Goal: Feedback & Contribution: Submit feedback/report problem

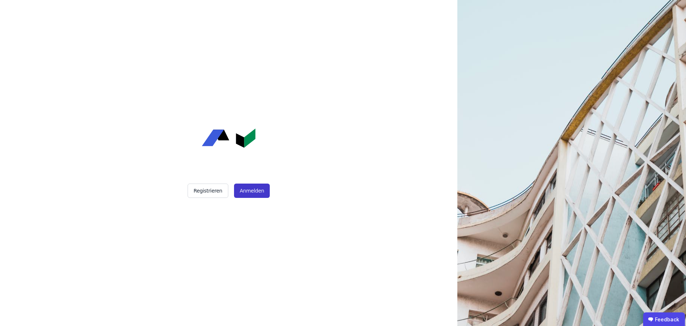
click at [241, 193] on button "Anmelden" at bounding box center [252, 190] width 36 height 14
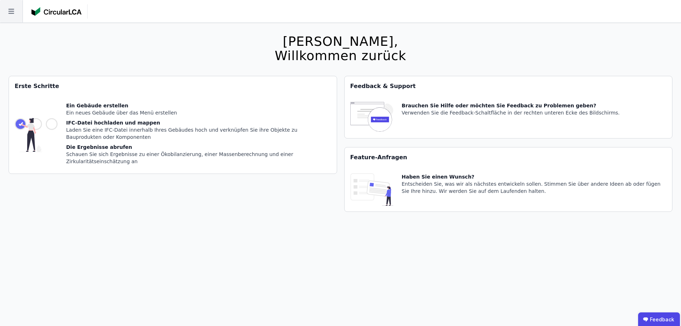
click at [11, 15] on icon at bounding box center [11, 11] width 23 height 23
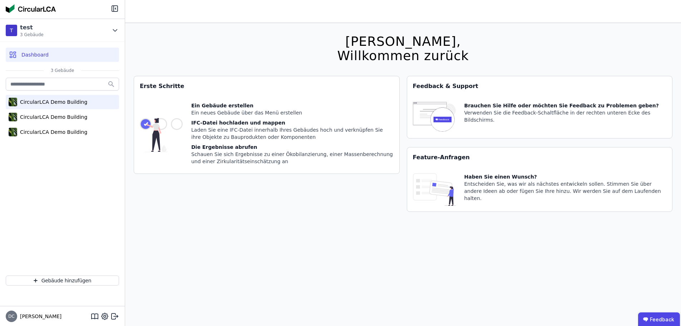
click at [64, 101] on div "CircularLCA Demo Building" at bounding box center [52, 101] width 70 height 7
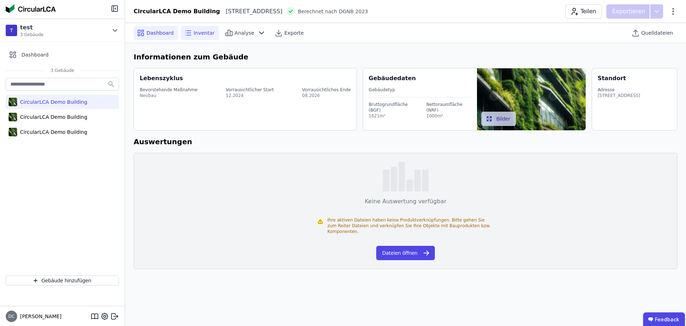
click at [203, 39] on div "Inventar" at bounding box center [200, 33] width 38 height 14
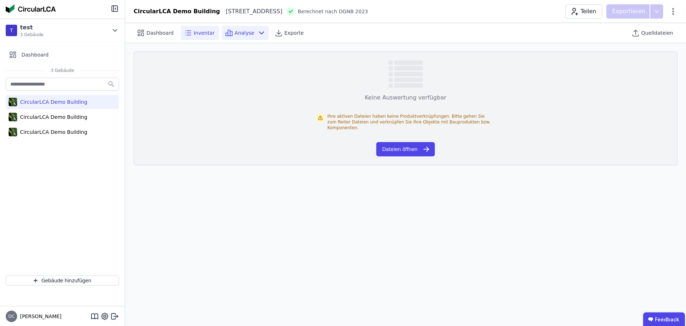
click at [230, 38] on div "Analyse" at bounding box center [245, 33] width 47 height 14
drag, startPoint x: 348, startPoint y: 43, endPoint x: 343, endPoint y: 44, distance: 5.1
click at [285, 31] on span "Exporte" at bounding box center [293, 32] width 19 height 7
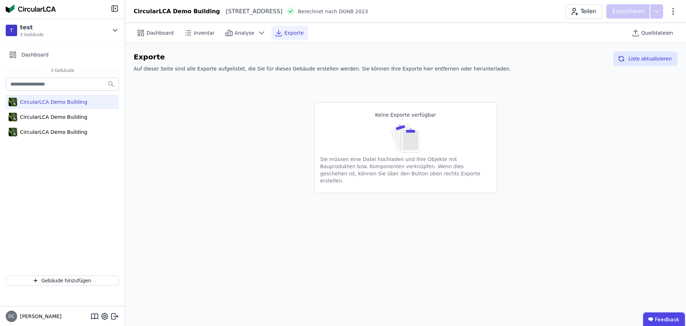
click at [34, 124] on div "CircularLCA Demo Building CircularLCA Demo Building CircularLCA Demo Building" at bounding box center [62, 108] width 113 height 64
click at [65, 25] on div "T test 3 Gebäude" at bounding box center [57, 30] width 103 height 14
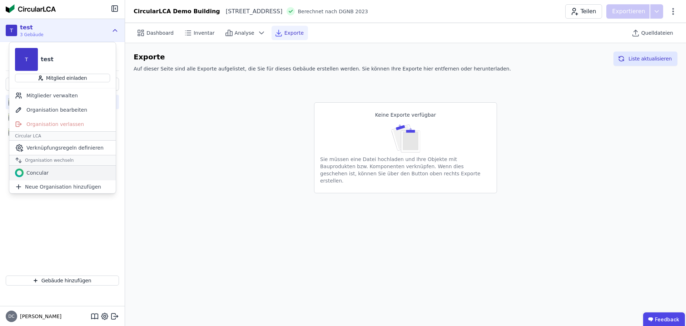
click at [53, 177] on div "Concular" at bounding box center [62, 172] width 106 height 14
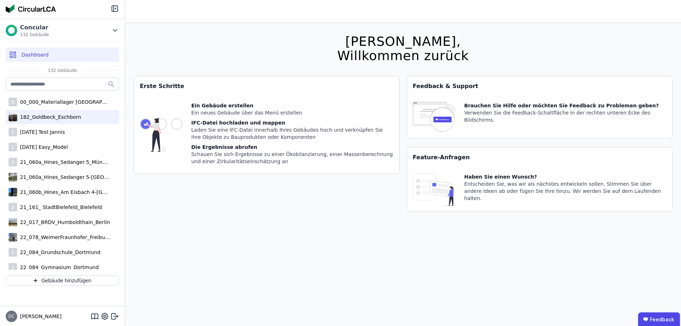
click at [69, 111] on div "182_Goldbeck_Eschborn" at bounding box center [62, 117] width 113 height 14
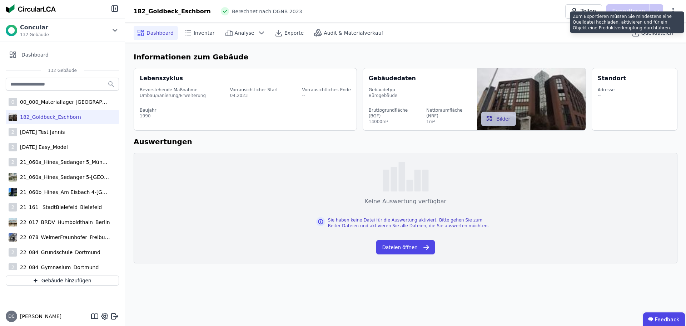
click at [635, 13] on div "Zum Exportieren müssen Sie mindestens eine Quelldatei hochladen, aktivieren und…" at bounding box center [627, 21] width 114 height 21
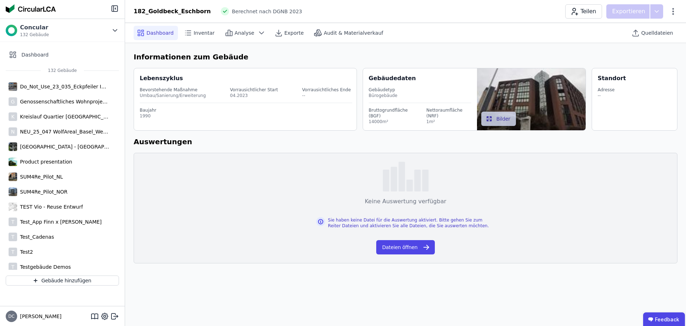
scroll to position [1812, 0]
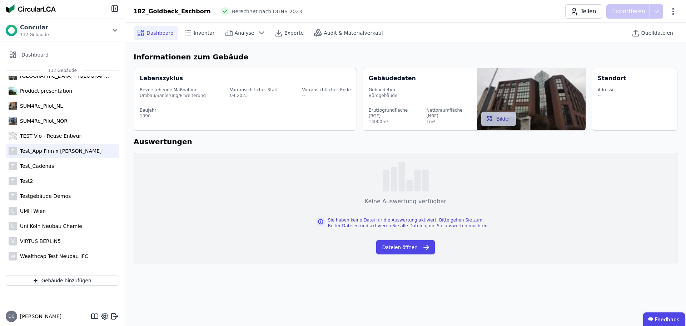
click at [77, 154] on div "T Test_App Finn x Marius" at bounding box center [62, 151] width 113 height 14
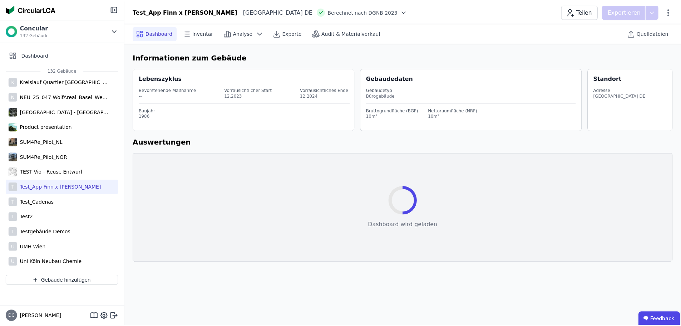
scroll to position [1669, 0]
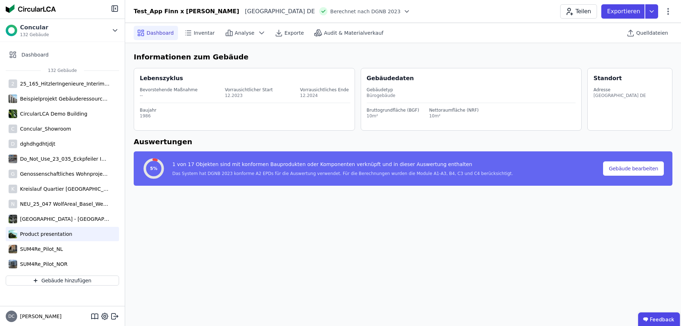
select select "*"
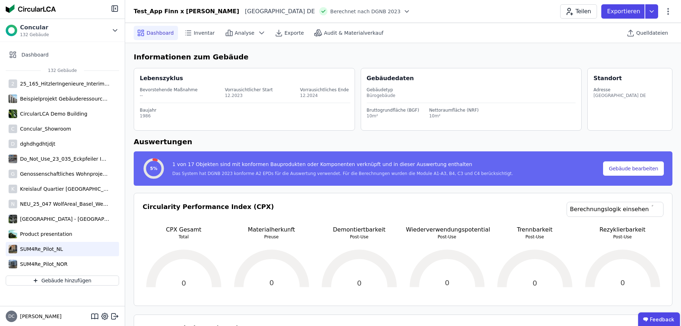
click at [59, 242] on div "SUM4Re_Pilot_NL" at bounding box center [62, 249] width 113 height 14
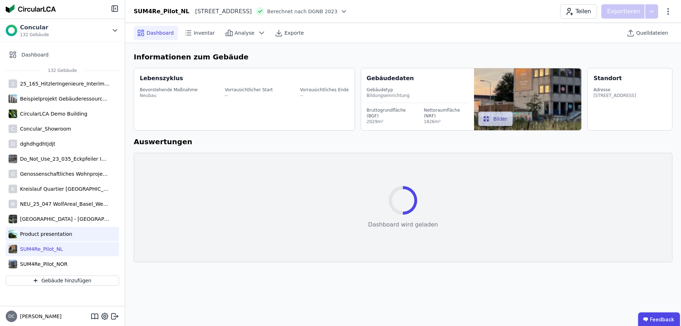
select select "*"
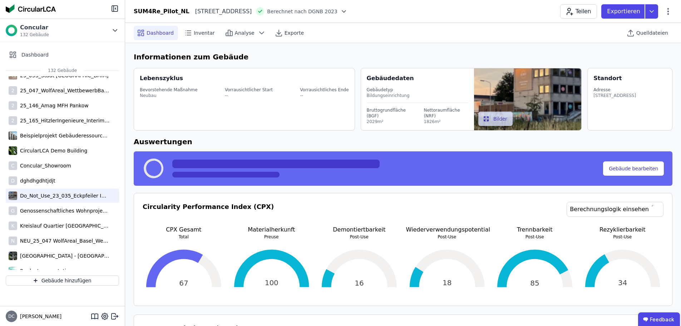
scroll to position [1598, 0]
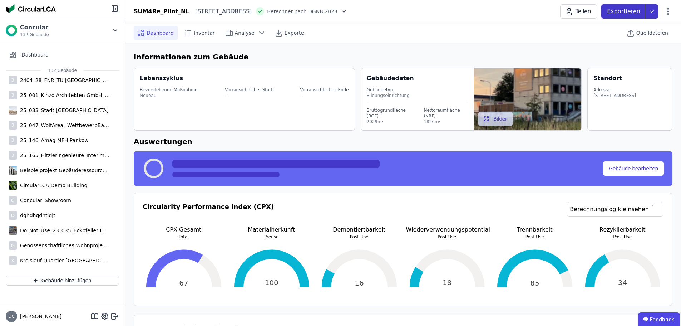
click at [651, 9] on icon at bounding box center [651, 11] width 13 height 14
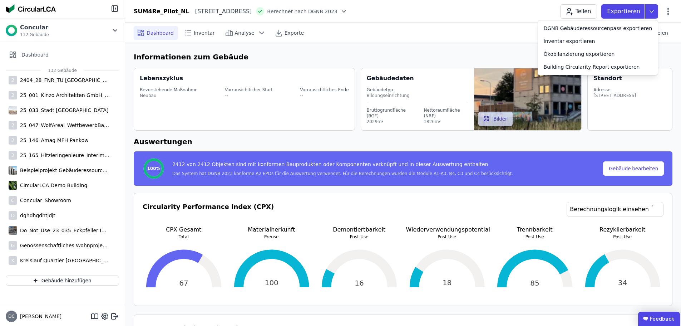
click at [671, 321] on ubdiv "Feedback" at bounding box center [659, 318] width 42 height 14
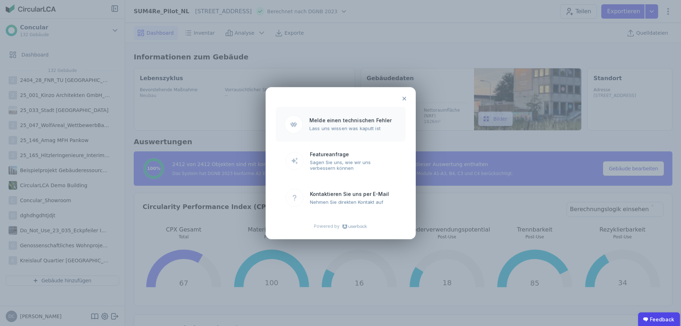
click at [358, 136] on ubroutemenu "Melde einen technischen Fehler Lass uns wissen was kaputt ist" at bounding box center [340, 123] width 130 height 35
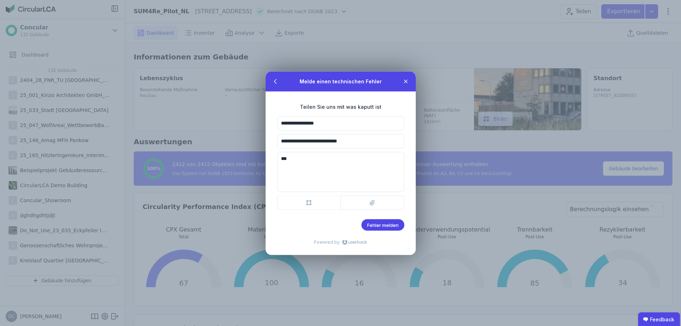
type textarea "*"
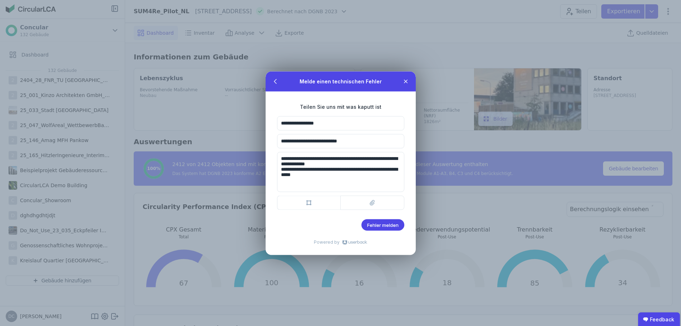
type textarea "**********"
click at [376, 227] on span "Fehler melden" at bounding box center [382, 225] width 31 height 6
